Goal: Communication & Community: Ask a question

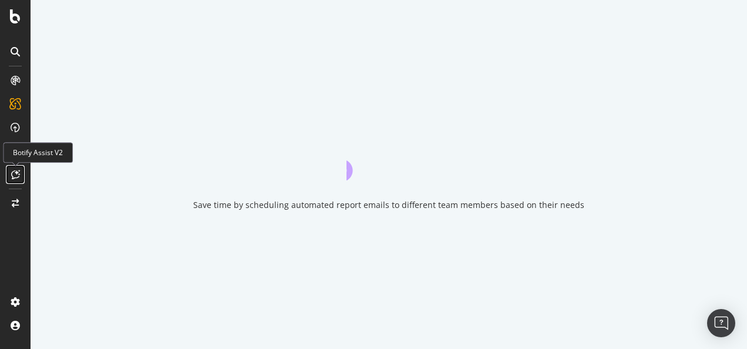
click at [13, 170] on icon at bounding box center [15, 174] width 9 height 9
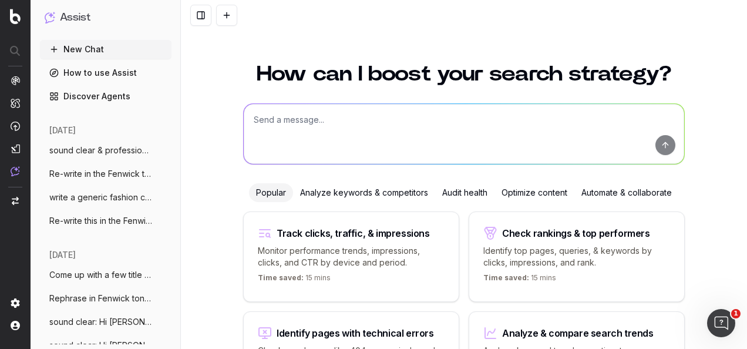
click at [315, 126] on textarea at bounding box center [464, 134] width 440 height 60
paste textarea "1) All Feugo's / running weekly from [DATE] - [DATE]. 2) Each week, customers w…"
type textarea "Turn this information into event copy written in the Fenwick tone of voice: 1) …"
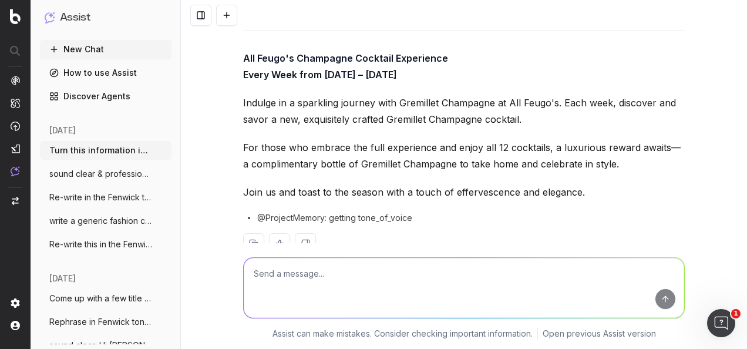
scroll to position [180, 0]
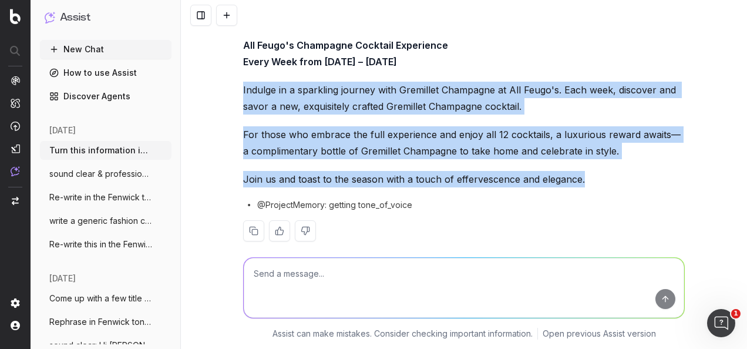
drag, startPoint x: 578, startPoint y: 163, endPoint x: 238, endPoint y: 70, distance: 352.3
click at [243, 70] on div "Here’s the event copy written in Fenwick's tone of voice: All Feugo's Champagne…" at bounding box center [464, 121] width 442 height 278
drag, startPoint x: 238, startPoint y: 70, endPoint x: 275, endPoint y: 76, distance: 36.8
copy div "Indulge in a sparkling journey with Gremillet Champagne at All Feugo's. Each we…"
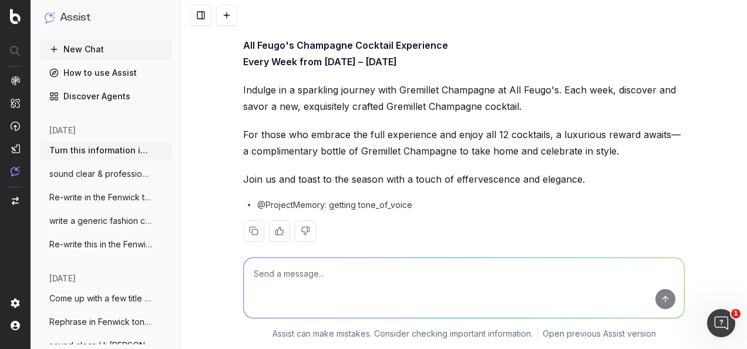
click at [368, 292] on textarea at bounding box center [464, 288] width 440 height 60
type textarea "i"
paste textarea "Indulge in a sparkling journey with Gremillet Champagne at All Feugo's. Each we…"
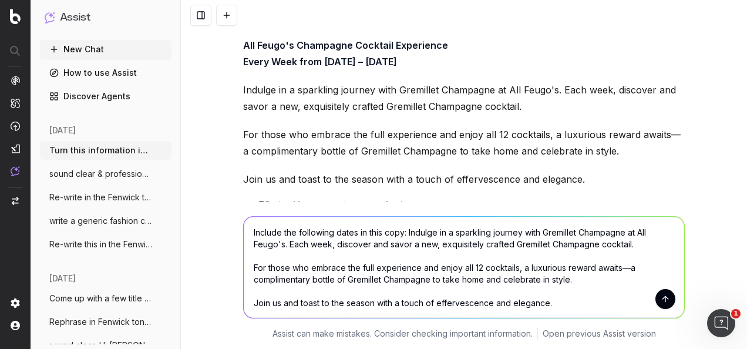
paste textarea "Thursday 9th October through to Sunday 28th December"
type textarea "Include the following dates in this copy: Indulge in a sparkling journey with G…"
click at [665, 299] on button "submit" at bounding box center [665, 299] width 20 height 20
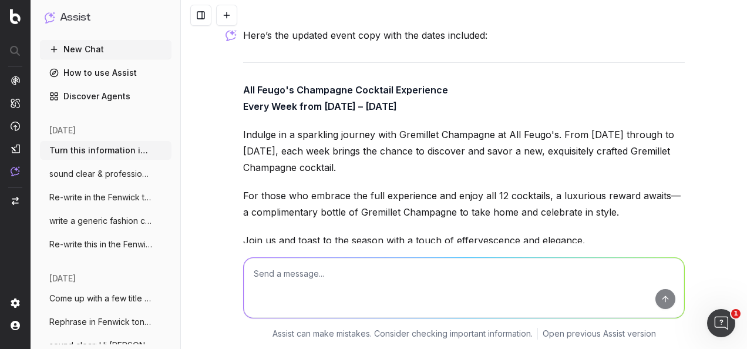
scroll to position [619, 0]
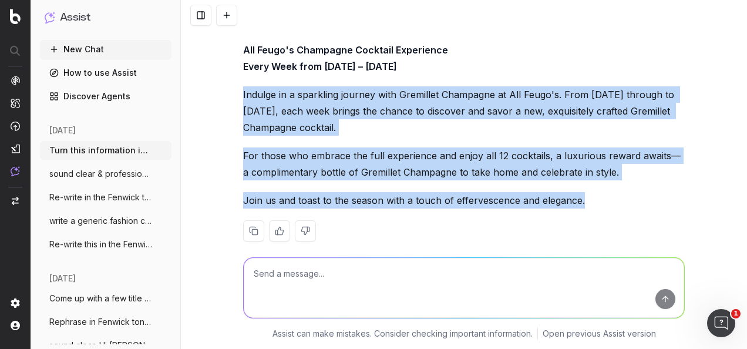
drag, startPoint x: 406, startPoint y: 157, endPoint x: 235, endPoint y: 74, distance: 190.1
drag, startPoint x: 235, startPoint y: 74, endPoint x: 271, endPoint y: 83, distance: 37.6
copy div "Indulge in a sparkling journey with Gremillet Champagne at All Feugo's. From Th…"
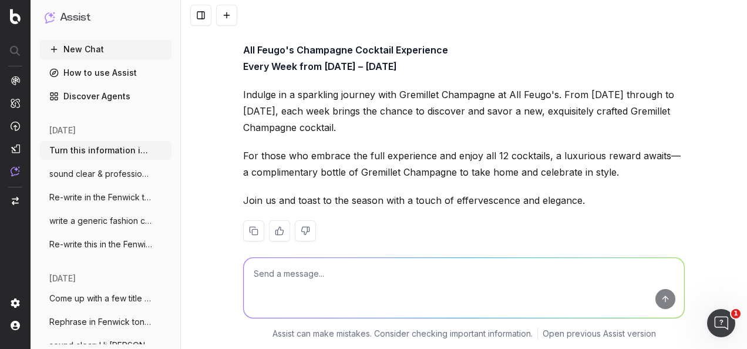
click at [359, 272] on textarea at bounding box center [464, 288] width 440 height 60
paste textarea "very week there will be a new grem cocktail - customers will receive one stamp …"
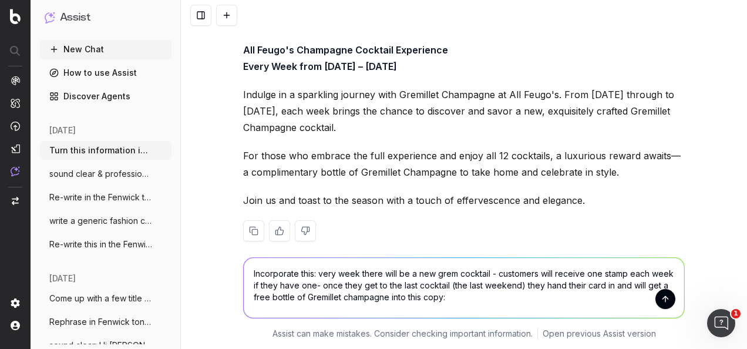
paste textarea "Indulge in a sparkling journey with Gremillet Champagne at All Feugo's. From Th…"
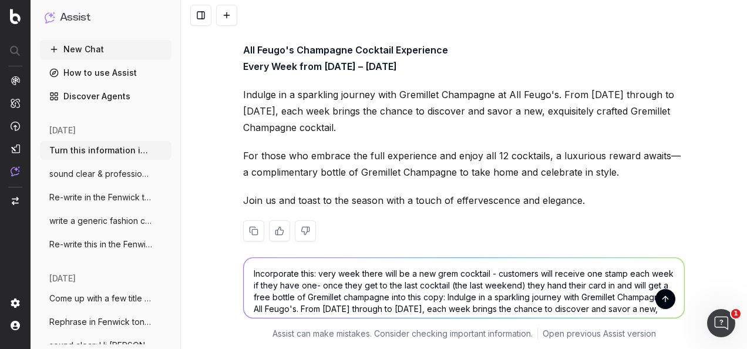
scroll to position [26, 0]
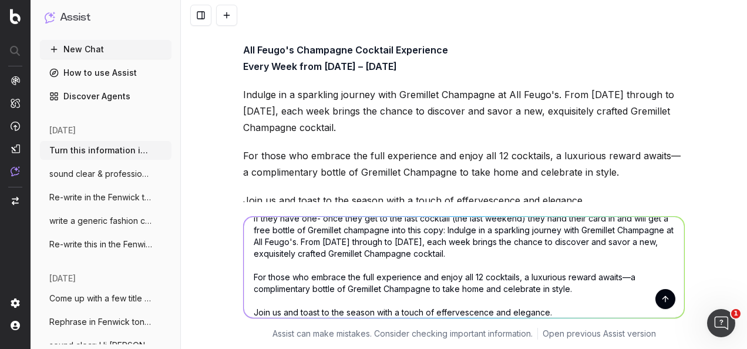
type textarea "Incorporate this: very week there will be a new grem cocktail - customers will …"
click at [661, 297] on button "submit" at bounding box center [665, 299] width 20 height 20
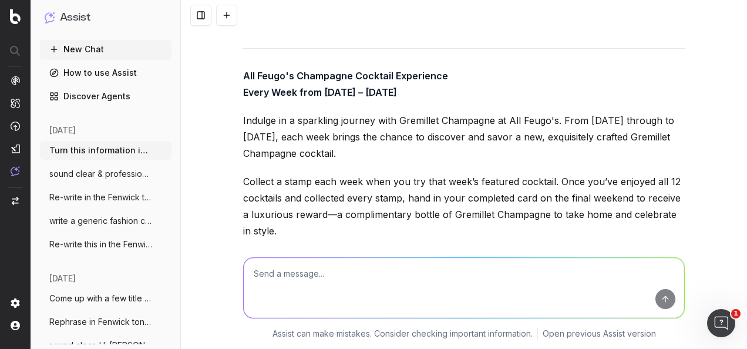
scroll to position [1125, 0]
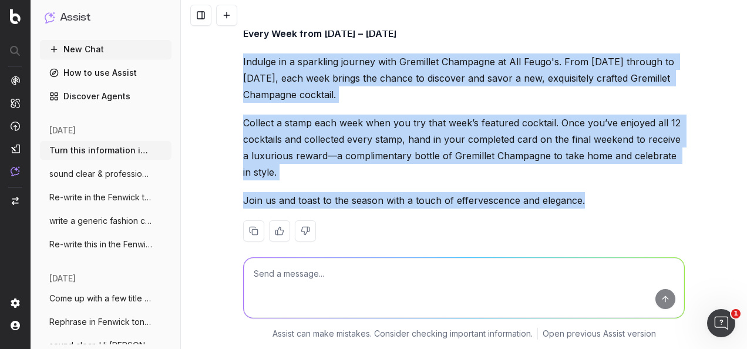
drag, startPoint x: 591, startPoint y: 183, endPoint x: 237, endPoint y: 43, distance: 380.4
copy div "Indulge in a sparkling journey with Gremillet Champagne at All Feugo's. From Th…"
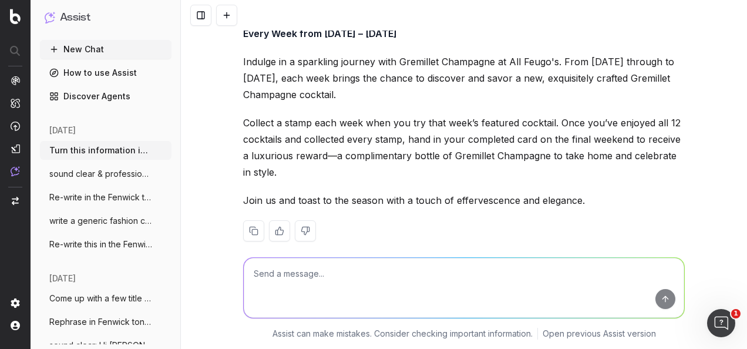
click at [378, 297] on textarea at bounding box center [464, 288] width 440 height 60
type textarea "write an event title copy to match"
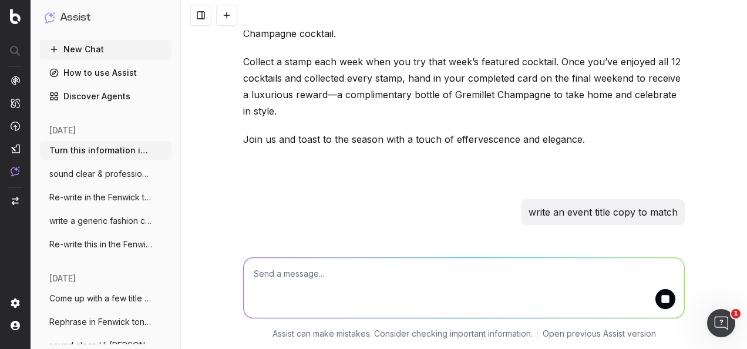
click at [334, 281] on textarea at bounding box center [464, 288] width 440 height 60
click at [472, 277] on textarea at bounding box center [464, 288] width 440 height 60
click at [611, 204] on p "write an event title copy to match" at bounding box center [602, 212] width 149 height 16
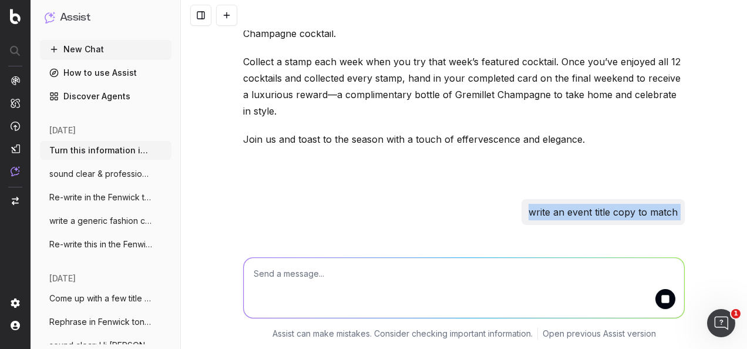
copy p "write an event title copy to match"
click at [348, 284] on textarea at bounding box center [464, 288] width 440 height 60
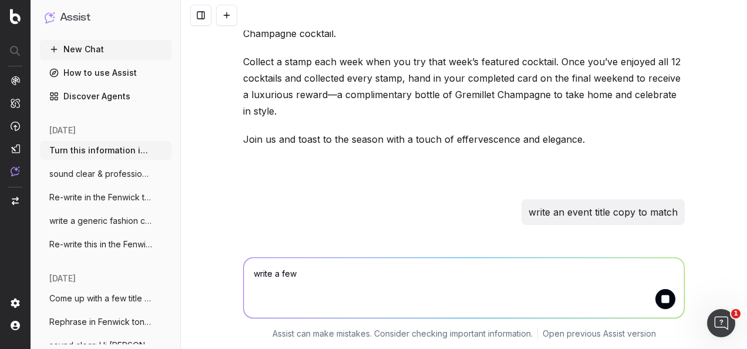
paste textarea "write an event title copy to match"
click at [319, 272] on textarea "write a few write an event title copy to match" at bounding box center [464, 288] width 440 height 60
click at [418, 272] on textarea "write a few event title copy to match" at bounding box center [464, 288] width 440 height 60
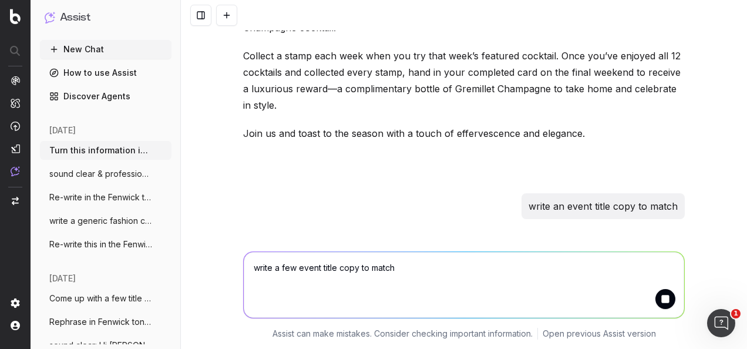
click at [413, 271] on textarea "write a few event title copy to match" at bounding box center [464, 285] width 440 height 66
type textarea "write a few event title copy to match"
click at [669, 304] on button "submit" at bounding box center [665, 299] width 20 height 20
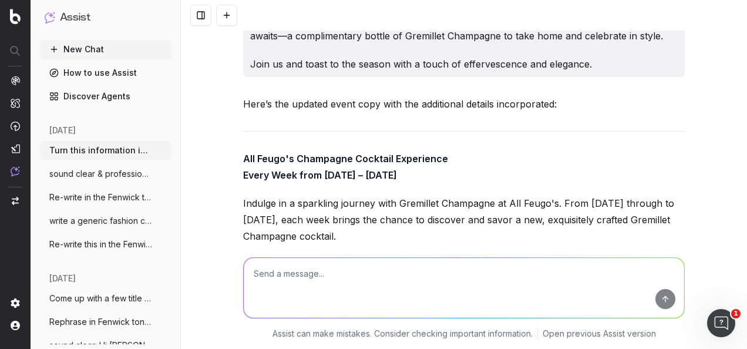
scroll to position [916, 0]
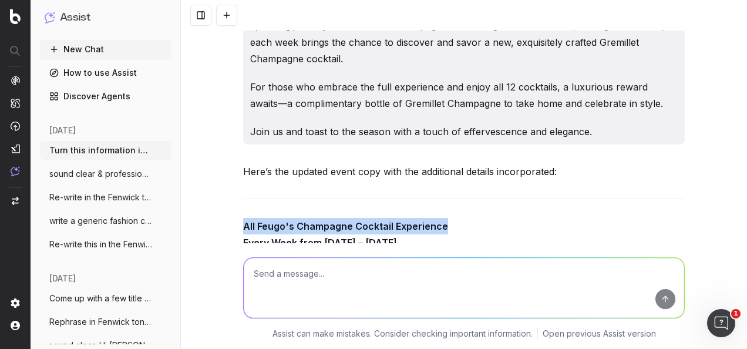
drag, startPoint x: 443, startPoint y: 206, endPoint x: 237, endPoint y: 209, distance: 206.1
drag, startPoint x: 237, startPoint y: 209, endPoint x: 260, endPoint y: 208, distance: 22.3
click at [260, 220] on strong "All Feugo's Champagne Cocktail Experience" at bounding box center [345, 226] width 205 height 12
click at [266, 220] on strong "All Feugo's Champagne Cocktail Experience" at bounding box center [345, 226] width 205 height 12
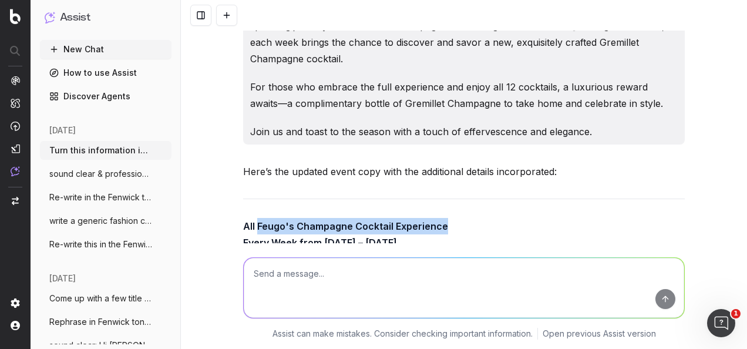
drag, startPoint x: 437, startPoint y: 208, endPoint x: 255, endPoint y: 210, distance: 182.0
click at [255, 218] on p "All Feugo's Champagne Cocktail Experience Every Week from Thursday 9th October …" at bounding box center [464, 234] width 442 height 33
drag, startPoint x: 255, startPoint y: 210, endPoint x: 270, endPoint y: 207, distance: 15.7
copy strong "Feugo's Champagne Cocktail Experience"
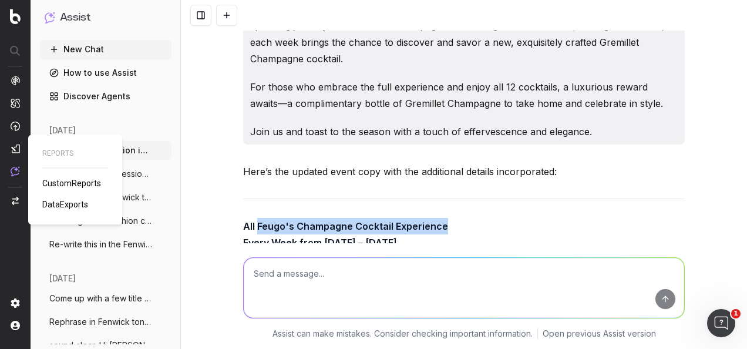
click at [15, 150] on img at bounding box center [15, 148] width 9 height 9
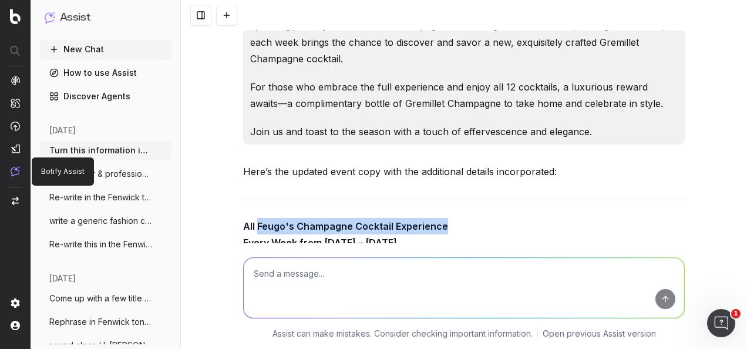
click at [13, 168] on img at bounding box center [15, 171] width 9 height 10
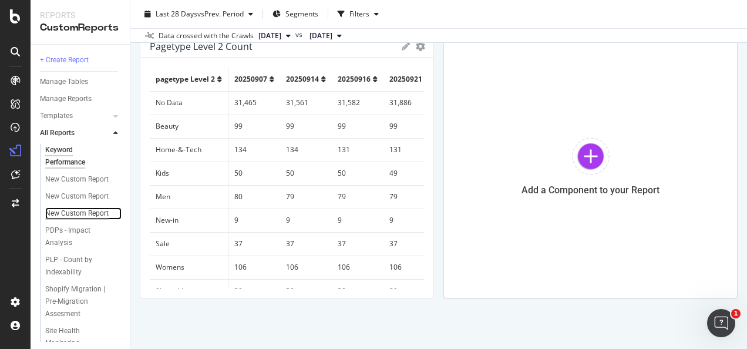
click at [69, 220] on div "New Custom Report" at bounding box center [76, 213] width 63 height 12
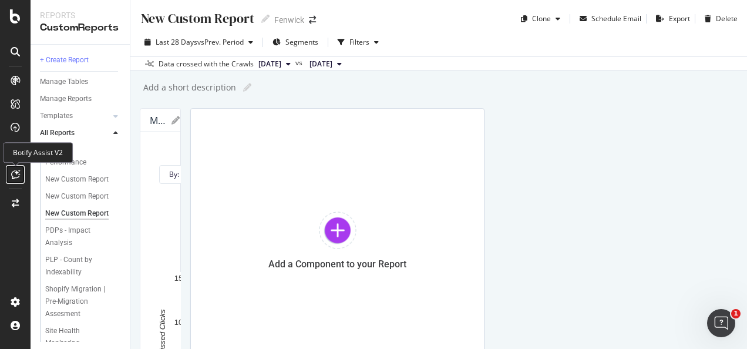
click at [8, 173] on div at bounding box center [15, 174] width 19 height 19
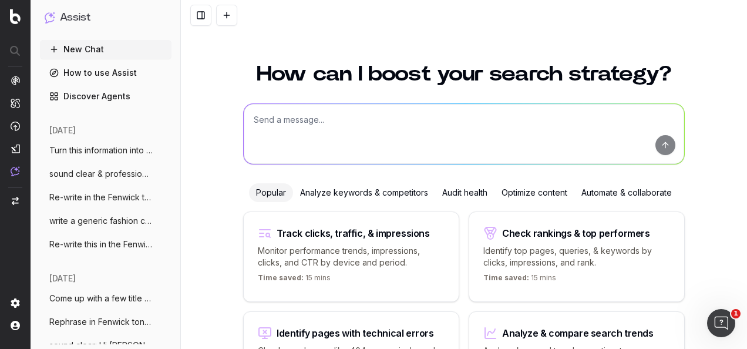
click at [361, 139] on textarea at bounding box center [464, 134] width 440 height 60
paste textarea "Feugo's Champagne Cocktail Experience Indulge in a sparkling journey with Gremi…"
type textarea "shorten this copy to be approriate for an A1 copy poster: Feugo's Champagne Coc…"
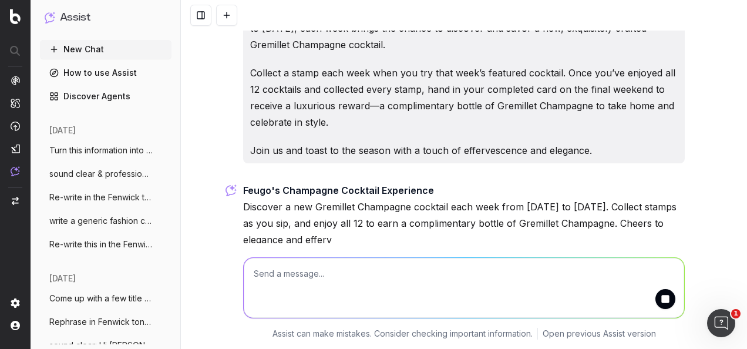
scroll to position [133, 0]
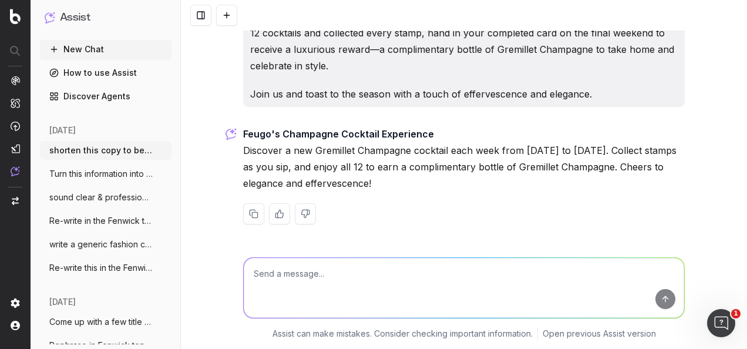
drag, startPoint x: 426, startPoint y: 187, endPoint x: 237, endPoint y: 133, distance: 196.8
click at [238, 133] on div "shorten this copy to be approriate for an A1 copy poster: Feugo's Champagne Coc…" at bounding box center [463, 70] width 451 height 345
drag, startPoint x: 237, startPoint y: 133, endPoint x: 336, endPoint y: 146, distance: 99.5
copy p "Feugo's Champagne Cocktail Experience Discover a new Gremillet Champagne cockta…"
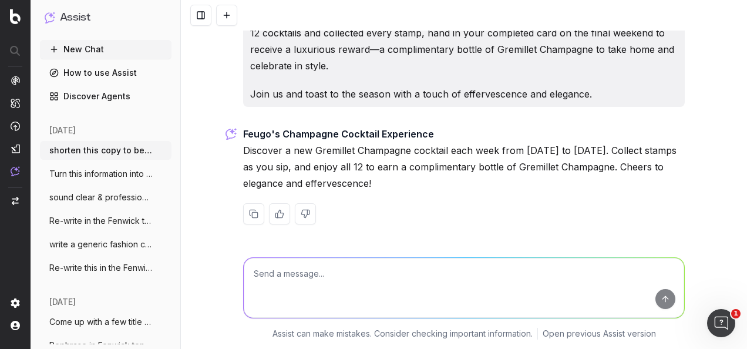
click at [404, 292] on textarea at bounding box center [464, 288] width 440 height 60
type textarea "i"
paste textarea "Feugo's Champagne Cocktail Experience Indulge in a sparkling journey with Gremi…"
type textarea "Include the phrase scan the QR code to find out more: Feugo's Champagne Cocktai…"
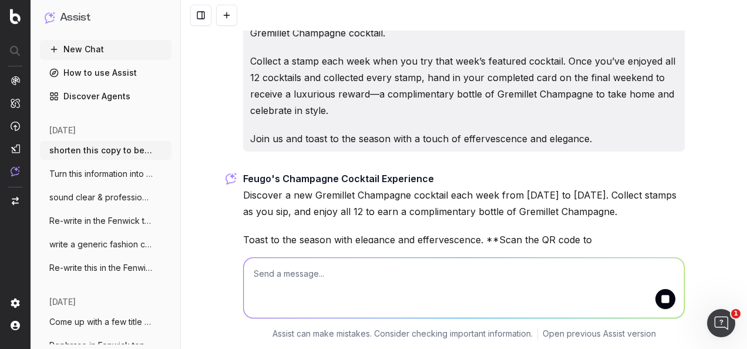
scroll to position [473, 0]
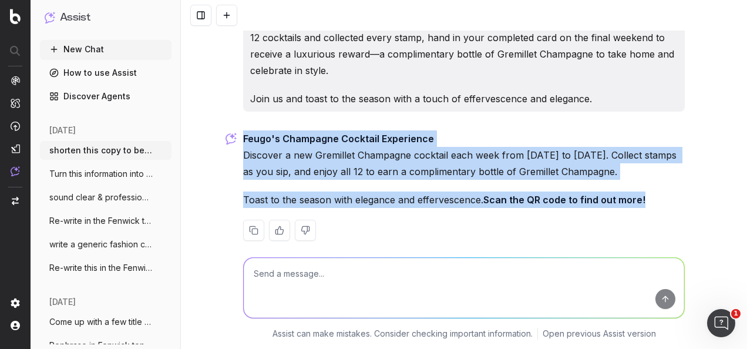
drag, startPoint x: 644, startPoint y: 187, endPoint x: 238, endPoint y: 123, distance: 410.7
click at [243, 130] on div "Feugo's Champagne Cocktail Experience Discover a new Gremillet Champagne cockta…" at bounding box center [464, 194] width 442 height 129
click at [585, 191] on p "Toast to the season with elegance and effervescence. Scan the QR code to find o…" at bounding box center [464, 199] width 442 height 16
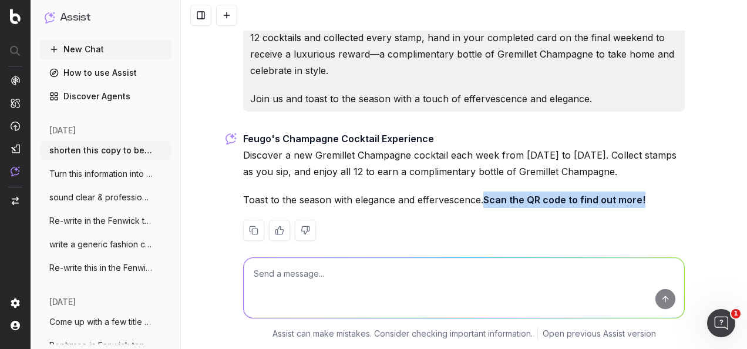
drag, startPoint x: 654, startPoint y: 181, endPoint x: 483, endPoint y: 183, distance: 171.5
click at [483, 191] on p "Toast to the season with elegance and effervescence. Scan the QR code to find o…" at bounding box center [464, 199] width 442 height 16
copy strong "Scan the QR code to find out more!"
click at [421, 276] on textarea at bounding box center [464, 288] width 440 height 60
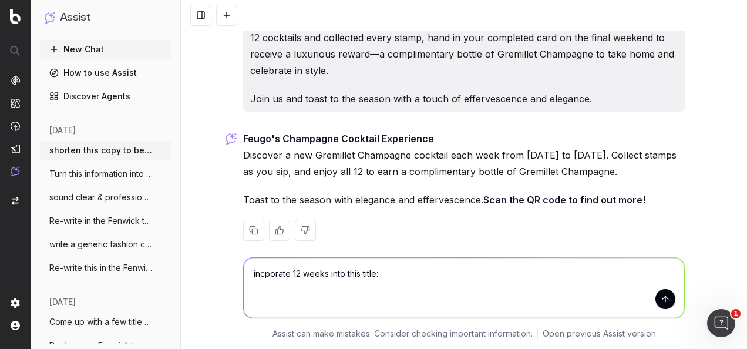
paste textarea "Feugo's Champagne Cocktail Experience"
type textarea "incporate 12 weeks into this title: Feugo's Champagne Cocktail Experience"
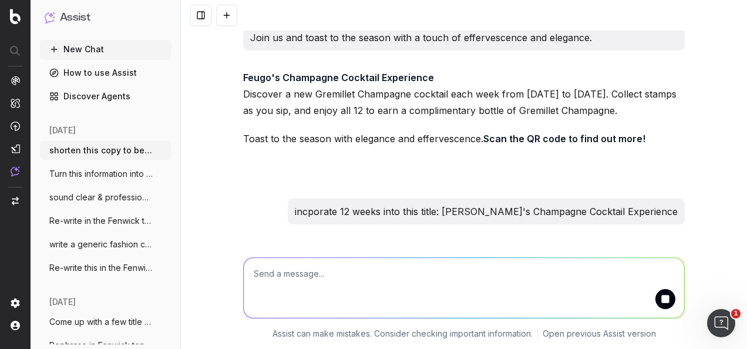
scroll to position [586, 0]
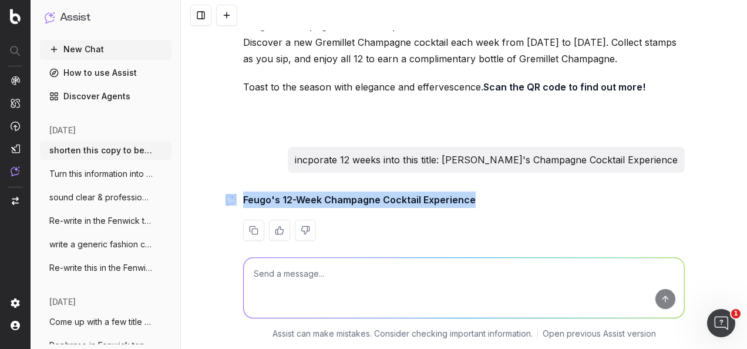
drag, startPoint x: 497, startPoint y: 184, endPoint x: 229, endPoint y: 185, distance: 268.3
drag, startPoint x: 229, startPoint y: 185, endPoint x: 280, endPoint y: 180, distance: 51.4
copy div "Feugo's 12-Week Champagne Cocktail Experience"
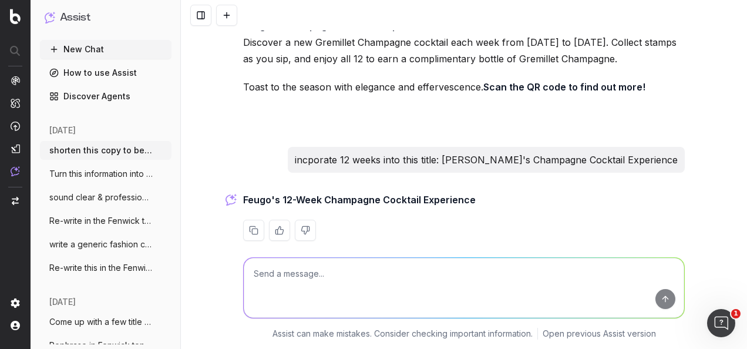
click at [359, 279] on textarea at bounding box center [464, 288] width 440 height 60
paste textarea "Indulge in a sparkling journey with Gremillet Champagne at All Feugo's. From Th…"
type textarea "mention in this copy that this event will run for 12 weeks: Indulge in a sparkl…"
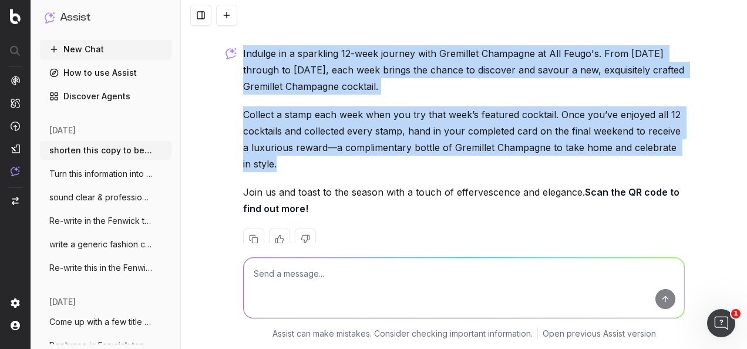
scroll to position [1025, 0]
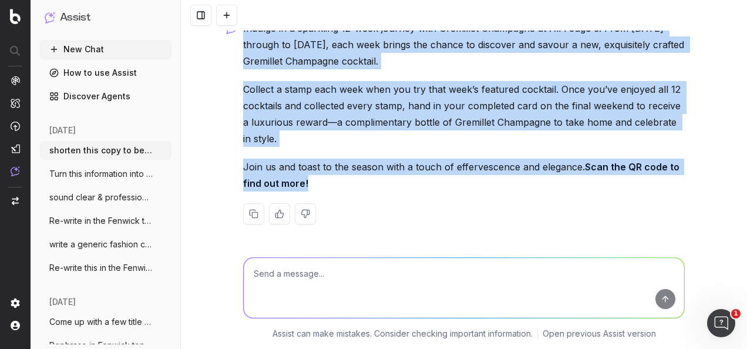
drag, startPoint x: 238, startPoint y: 86, endPoint x: 305, endPoint y: 185, distance: 119.7
click at [305, 185] on div "Indulge in a sparkling 12-week journey with Gremillet Champagne at All Feugo's.…" at bounding box center [464, 131] width 442 height 223
drag, startPoint x: 305, startPoint y: 185, endPoint x: 284, endPoint y: 174, distance: 24.4
copy div "Indulge in a sparkling 12-week journey with Gremillet Champagne at All Feugo's.…"
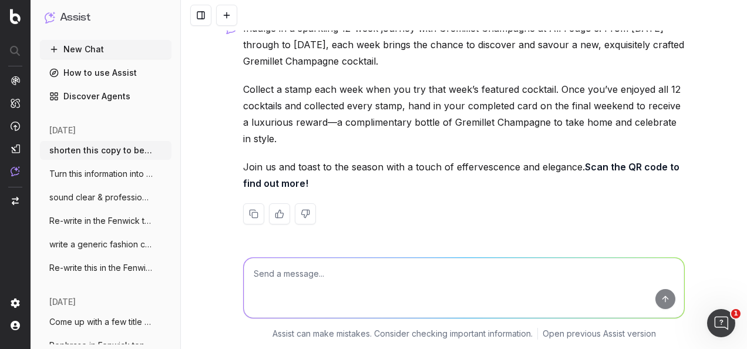
click at [415, 307] on textarea at bounding box center [464, 288] width 440 height 60
paste textarea "Feugo's Champagne Cocktail Experience"
type textarea "mention 12 weeks in this title: Feugo's Champagne Cocktail Experience"
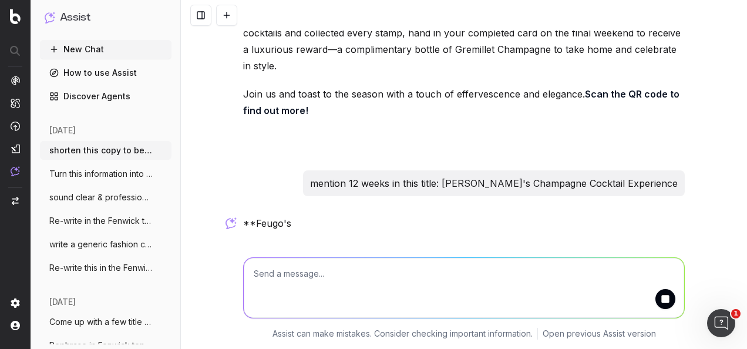
scroll to position [1138, 0]
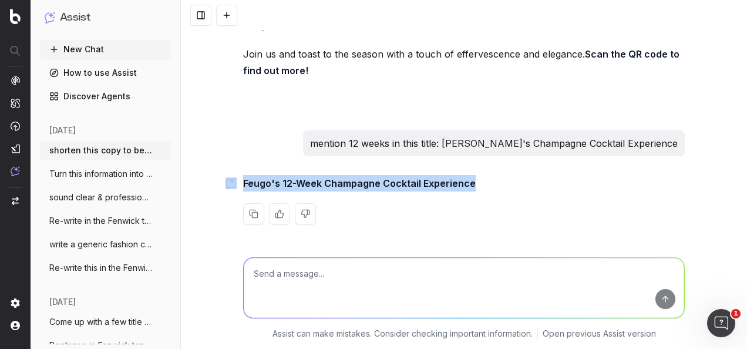
drag, startPoint x: 296, startPoint y: 188, endPoint x: 225, endPoint y: 188, distance: 71.0
drag, startPoint x: 225, startPoint y: 188, endPoint x: 333, endPoint y: 183, distance: 108.2
click at [281, 186] on strong "Feugo's 12-Week Champagne Cocktail Experience" at bounding box center [359, 183] width 233 height 12
click at [571, 186] on p "Feugo's 12-Week Champagne Cocktail Experience" at bounding box center [464, 183] width 442 height 16
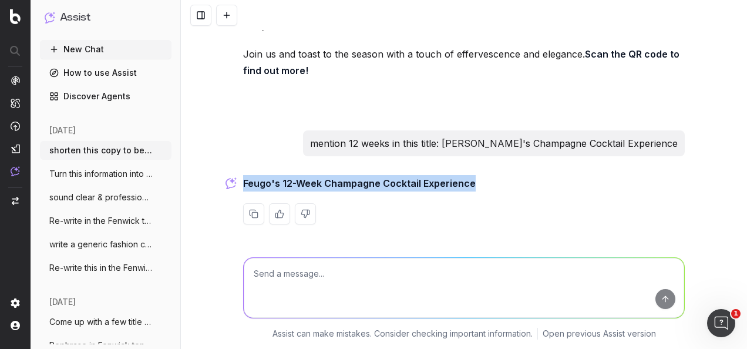
drag, startPoint x: 473, startPoint y: 181, endPoint x: 240, endPoint y: 184, distance: 233.7
click at [243, 184] on p "Feugo's 12-Week Champagne Cocktail Experience" at bounding box center [464, 183] width 442 height 16
drag, startPoint x: 240, startPoint y: 184, endPoint x: 247, endPoint y: 185, distance: 7.1
copy strong "Feugo's 12-Week Champagne Cocktail Experience"
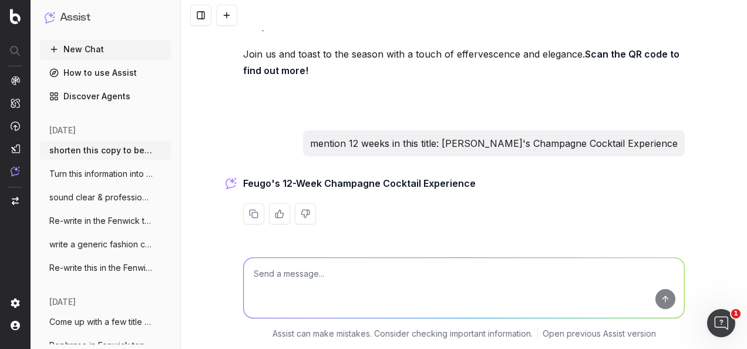
click at [349, 283] on textarea at bounding box center [464, 288] width 440 height 60
paste textarea "Scan the QR code to find out more!"
paste textarea "scan the QR code for this weeks recipe card"
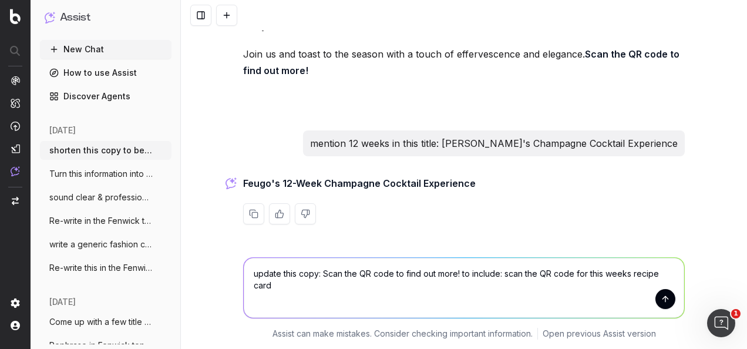
type textarea "update this copy: Scan the QR code to find out more! to include: scan the QR co…"
click at [664, 299] on button "submit" at bounding box center [665, 299] width 20 height 20
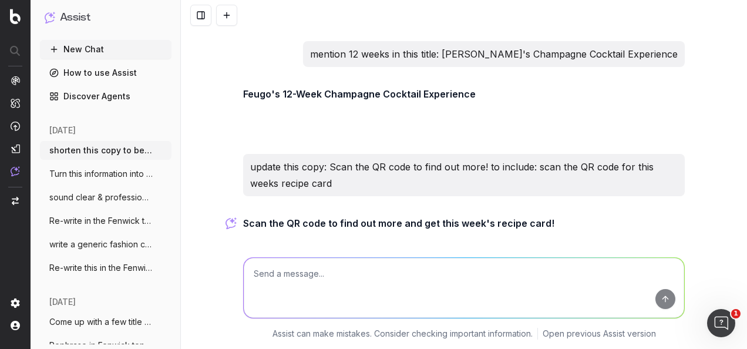
scroll to position [1267, 0]
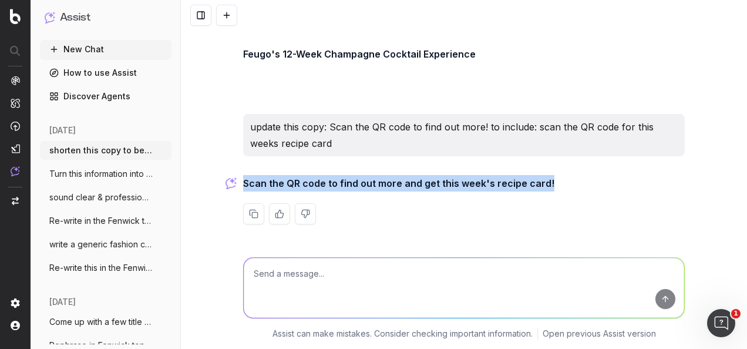
drag, startPoint x: 526, startPoint y: 180, endPoint x: 241, endPoint y: 180, distance: 284.8
click at [243, 180] on p "Scan the QR code to find out more and get this week's recipe card!" at bounding box center [464, 183] width 442 height 16
copy strong "Scan the QR code to find out more and get this week's recipe card!"
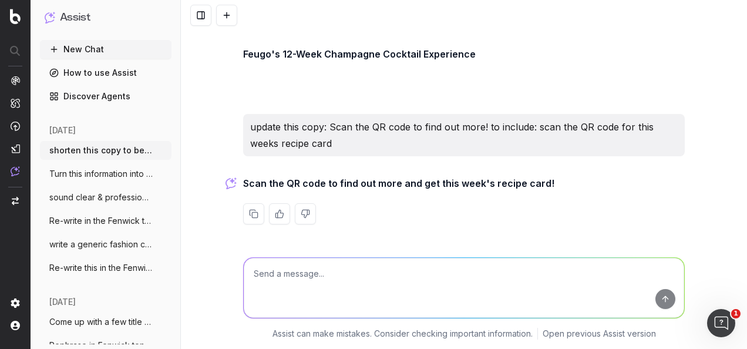
click at [396, 298] on textarea at bounding box center [464, 288] width 440 height 60
paste textarea "Discover a new Gremillet Champagne cocktail each week from 9th October to 28th …"
type textarea "make clear: Discover a new Gremillet Champagne cocktail each week from 9th Octo…"
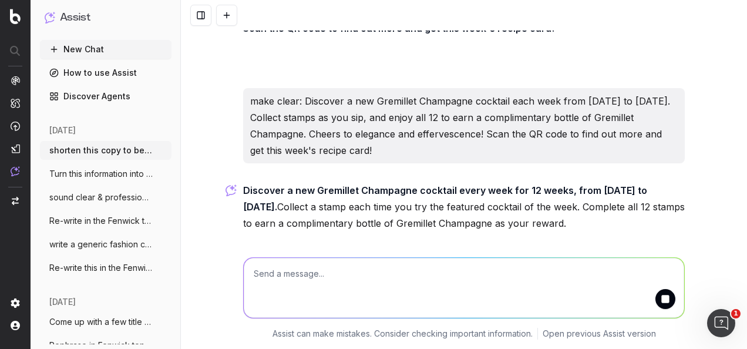
scroll to position [1507, 0]
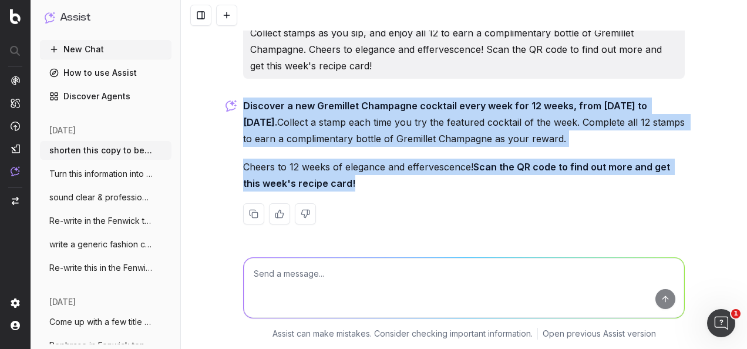
drag, startPoint x: 348, startPoint y: 186, endPoint x: 239, endPoint y: 112, distance: 131.6
click at [243, 112] on div "Discover a new Gremillet Champagne cocktail every week for 12 weeks, from 9th O…" at bounding box center [464, 170] width 442 height 146
drag, startPoint x: 239, startPoint y: 112, endPoint x: 270, endPoint y: 120, distance: 31.5
copy div "Discover a new Gremillet Champagne cocktail every week for 12 weeks, from 9th O…"
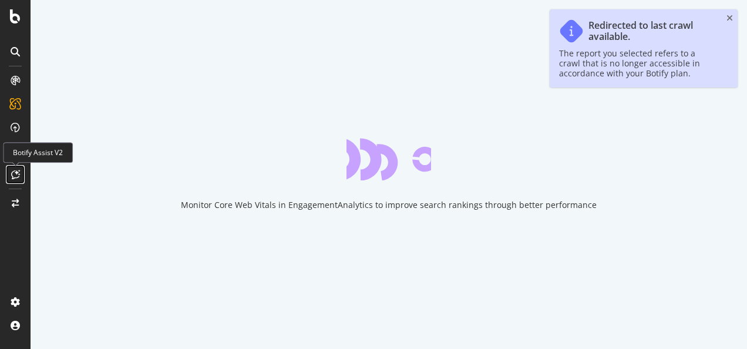
click at [12, 175] on icon at bounding box center [15, 174] width 9 height 9
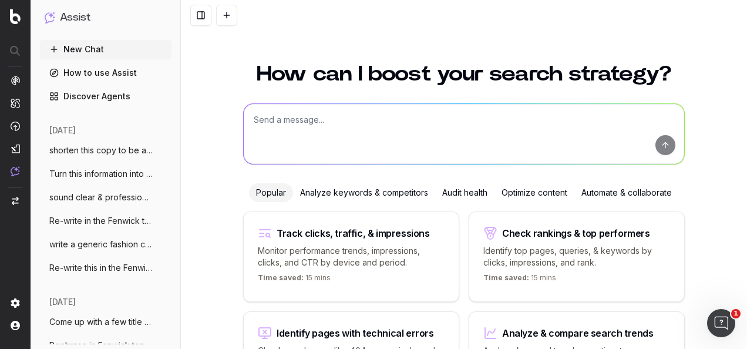
click at [297, 122] on textarea at bounding box center [464, 134] width 440 height 60
paste textarea "12 weekends till Christmas Fuego Cocktails"
type textarea "based on this article title: 12 weekends till Christmas Fuego Cocktails generat…"
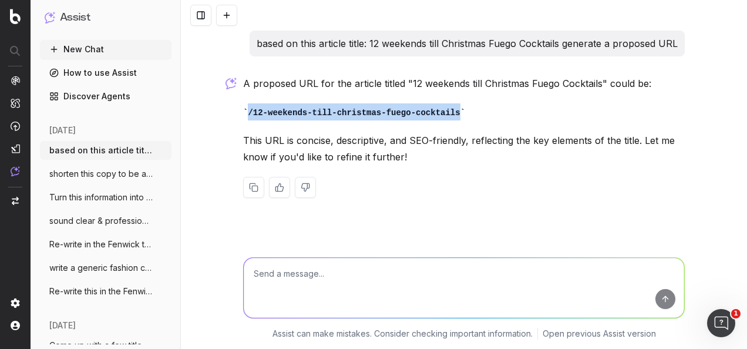
drag, startPoint x: 446, startPoint y: 109, endPoint x: 230, endPoint y: 107, distance: 216.1
click at [230, 107] on div "based on this article title: 12 weekends till Christmas Fuego Cocktails generat…" at bounding box center [464, 174] width 566 height 349
click at [474, 104] on p "/12-weekends-till-christmas-fuego-cocktails" at bounding box center [464, 111] width 442 height 17
drag, startPoint x: 447, startPoint y: 114, endPoint x: 230, endPoint y: 103, distance: 218.1
click at [230, 103] on div "based on this article title: 12 weekends till Christmas Fuego Cocktails generat…" at bounding box center [464, 174] width 566 height 349
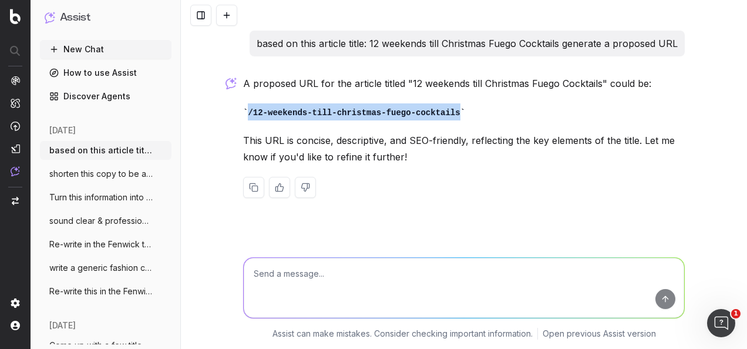
drag, startPoint x: 230, startPoint y: 103, endPoint x: 284, endPoint y: 106, distance: 54.1
copy code "/12-weekends-till-christmas-fuego-cocktails"
click at [408, 287] on textarea at bounding box center [464, 288] width 440 height 60
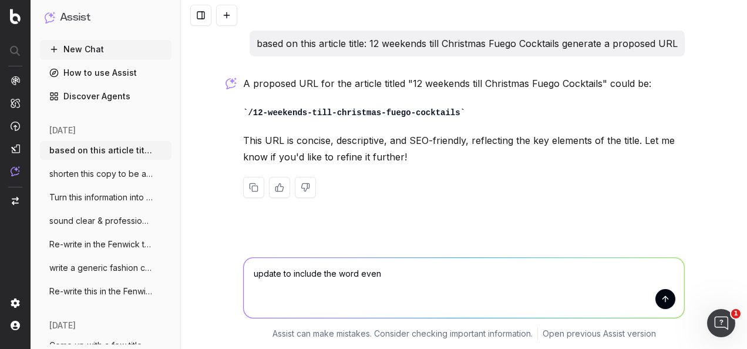
type textarea "update to include the word event"
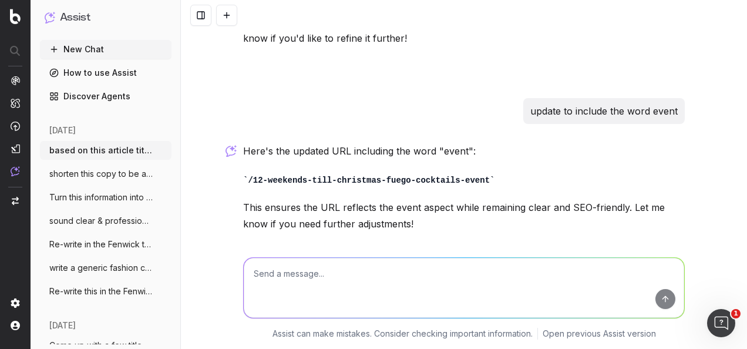
scroll to position [159, 0]
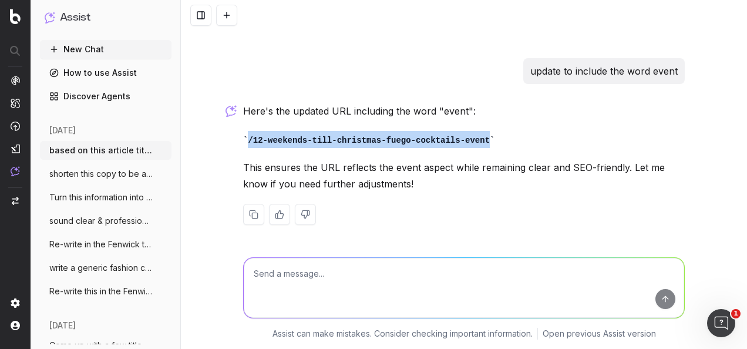
drag, startPoint x: 476, startPoint y: 137, endPoint x: 229, endPoint y: 136, distance: 247.2
click at [229, 136] on div "based on this article title: 12 weekends till Christmas Fuego Cocktails generat…" at bounding box center [464, 174] width 566 height 349
drag, startPoint x: 229, startPoint y: 136, endPoint x: 269, endPoint y: 133, distance: 40.1
copy code "/12-weekends-till-christmas-fuego-cocktails-event"
